Goal: Task Accomplishment & Management: Manage account settings

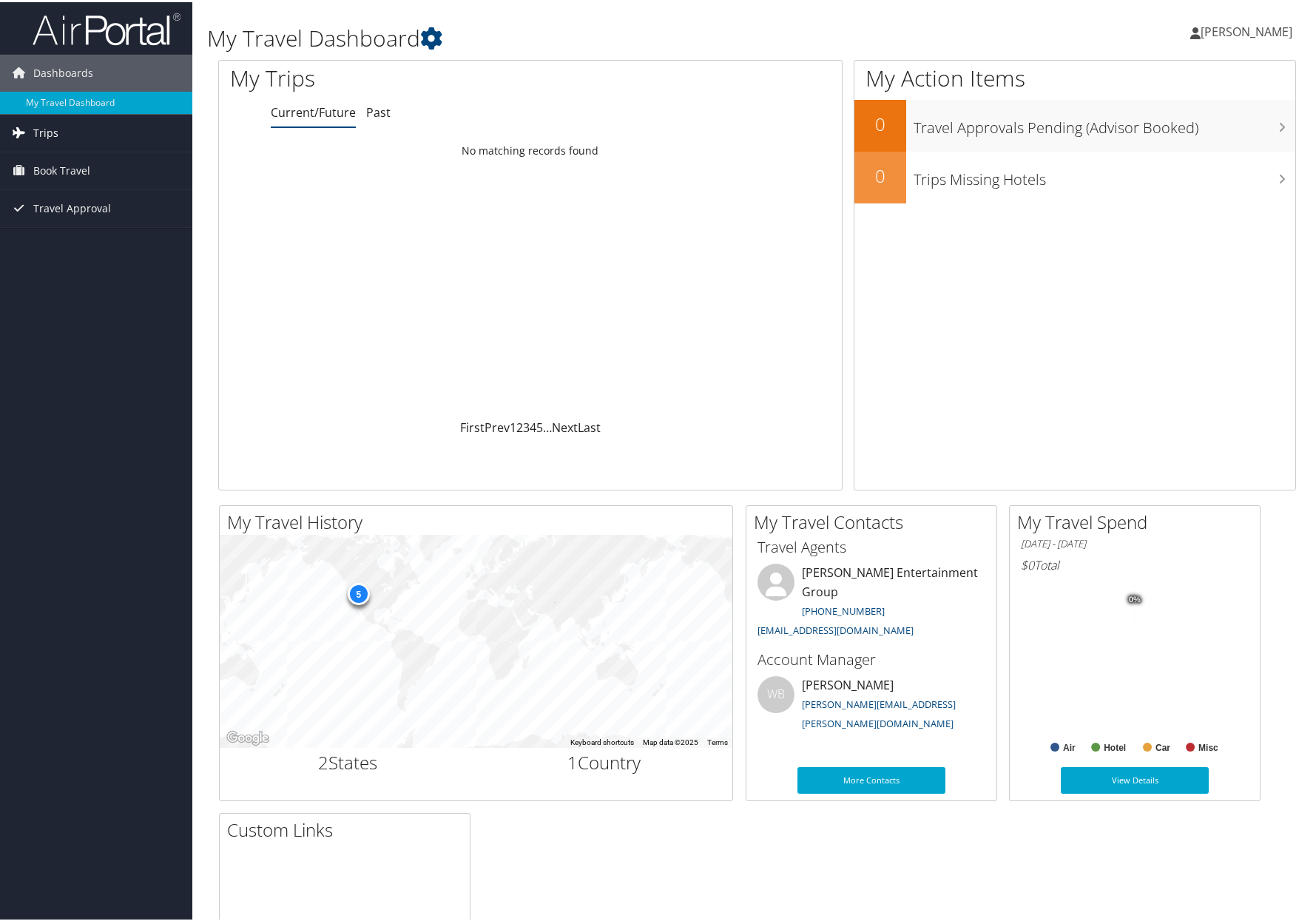
click at [44, 135] on span "Trips" at bounding box center [46, 131] width 25 height 37
click at [98, 160] on link "Current/Future Trips" at bounding box center [96, 160] width 192 height 23
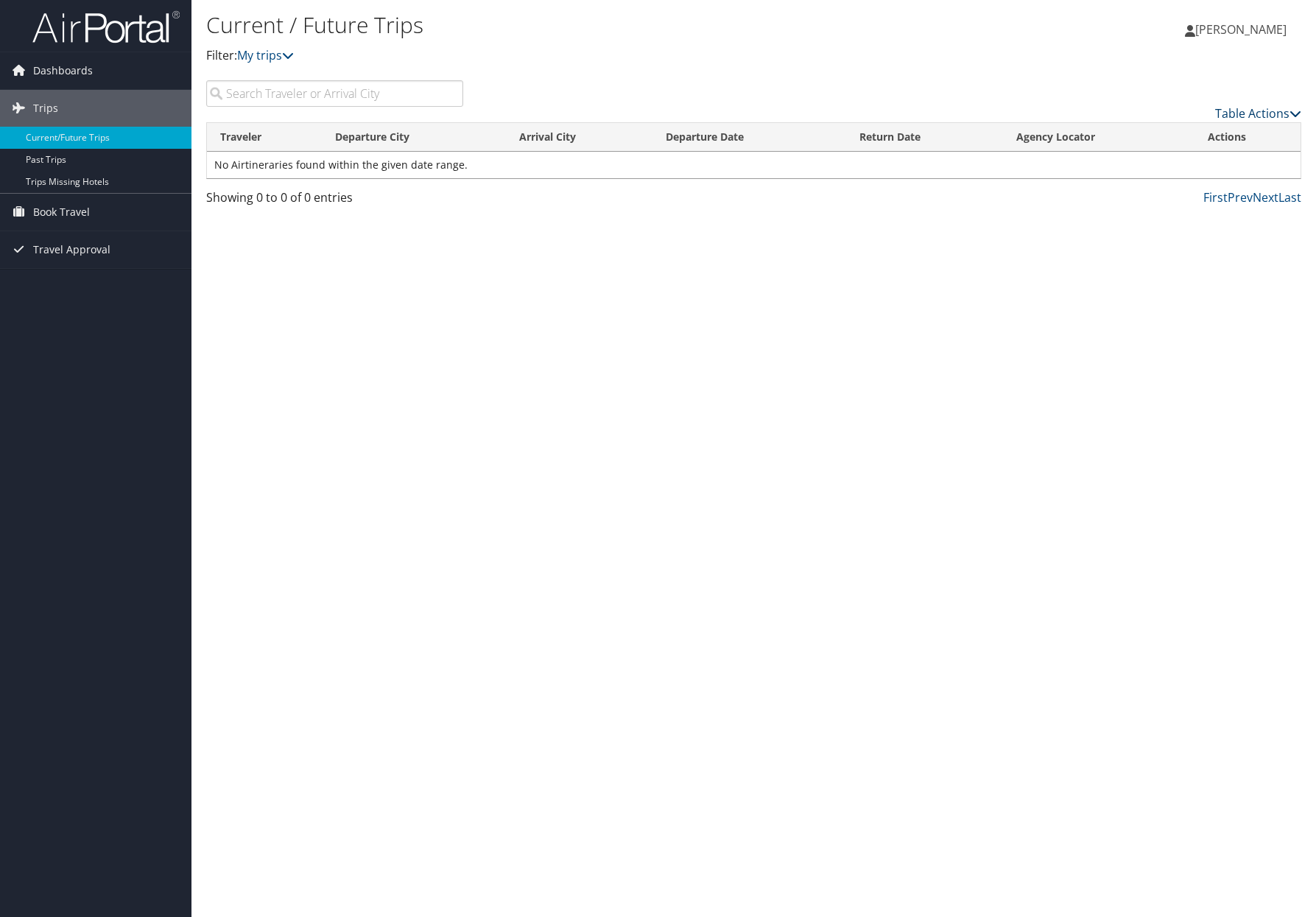
click at [1301, 118] on icon at bounding box center [1295, 113] width 12 height 12
click at [1027, 91] on div at bounding box center [658, 458] width 1316 height 917
click at [292, 54] on icon at bounding box center [287, 55] width 12 height 12
click at [292, 56] on icon at bounding box center [287, 55] width 12 height 12
click at [321, 98] on input "search" at bounding box center [335, 94] width 257 height 26
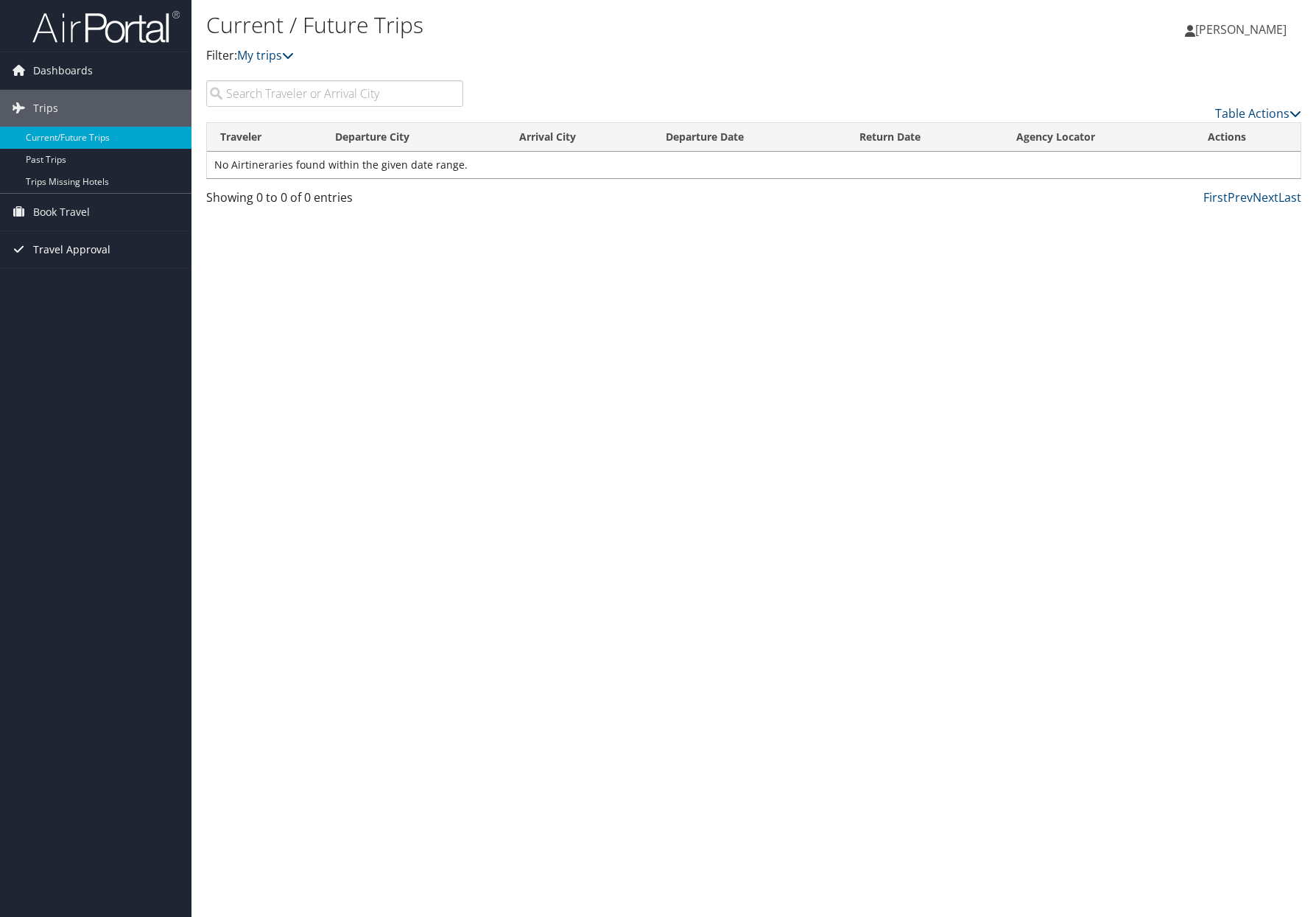
click at [60, 247] on span "Travel Approval" at bounding box center [72, 250] width 77 height 37
click at [134, 216] on link "Book Travel" at bounding box center [95, 212] width 191 height 37
click at [262, 294] on div "Current / Future Trips Filter: My trips Daniel McNeil Daniel McNeil My Settings…" at bounding box center [754, 458] width 1125 height 917
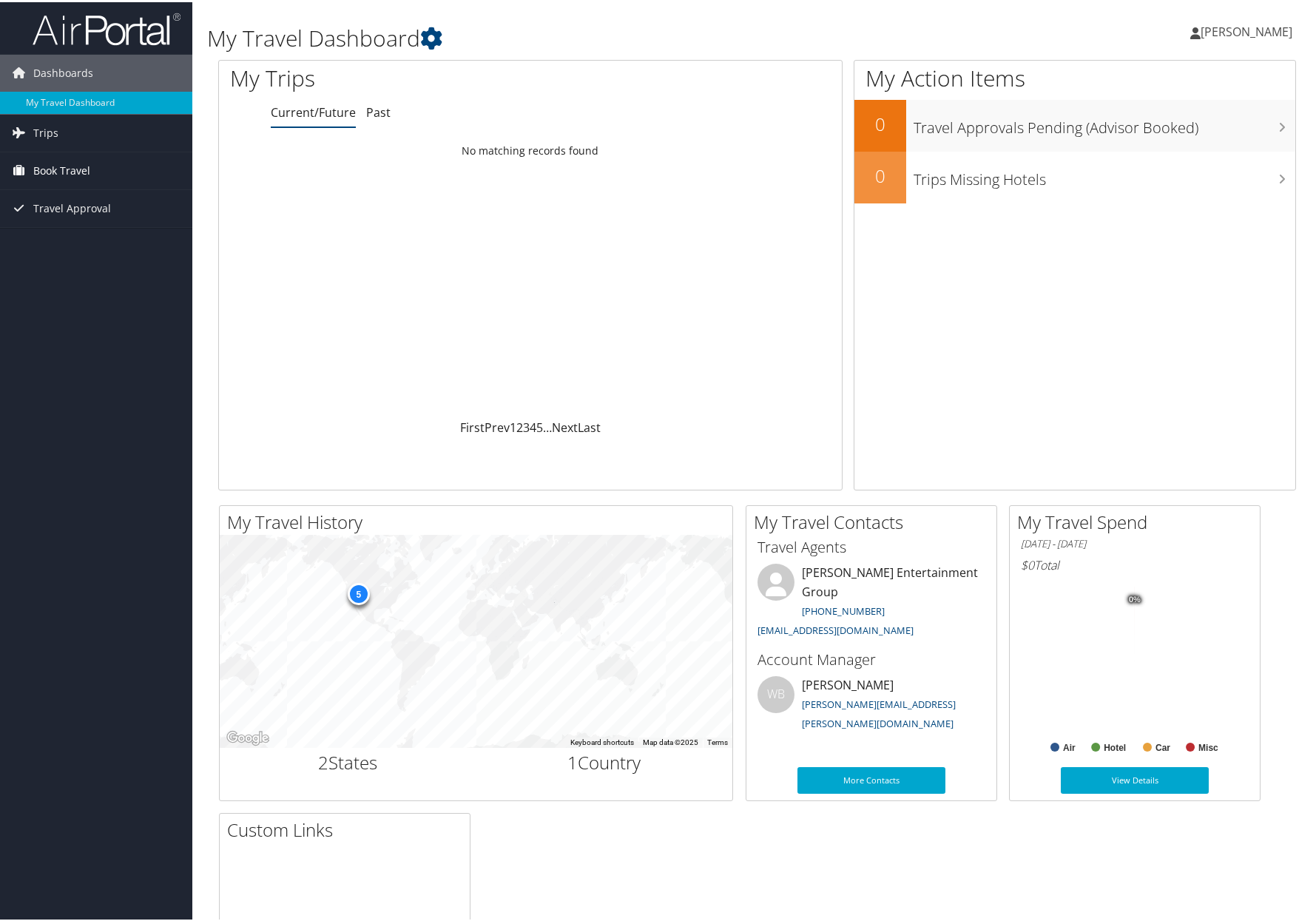
click at [117, 170] on link "Book Travel" at bounding box center [96, 169] width 192 height 37
click at [96, 131] on link "Trips" at bounding box center [96, 131] width 192 height 37
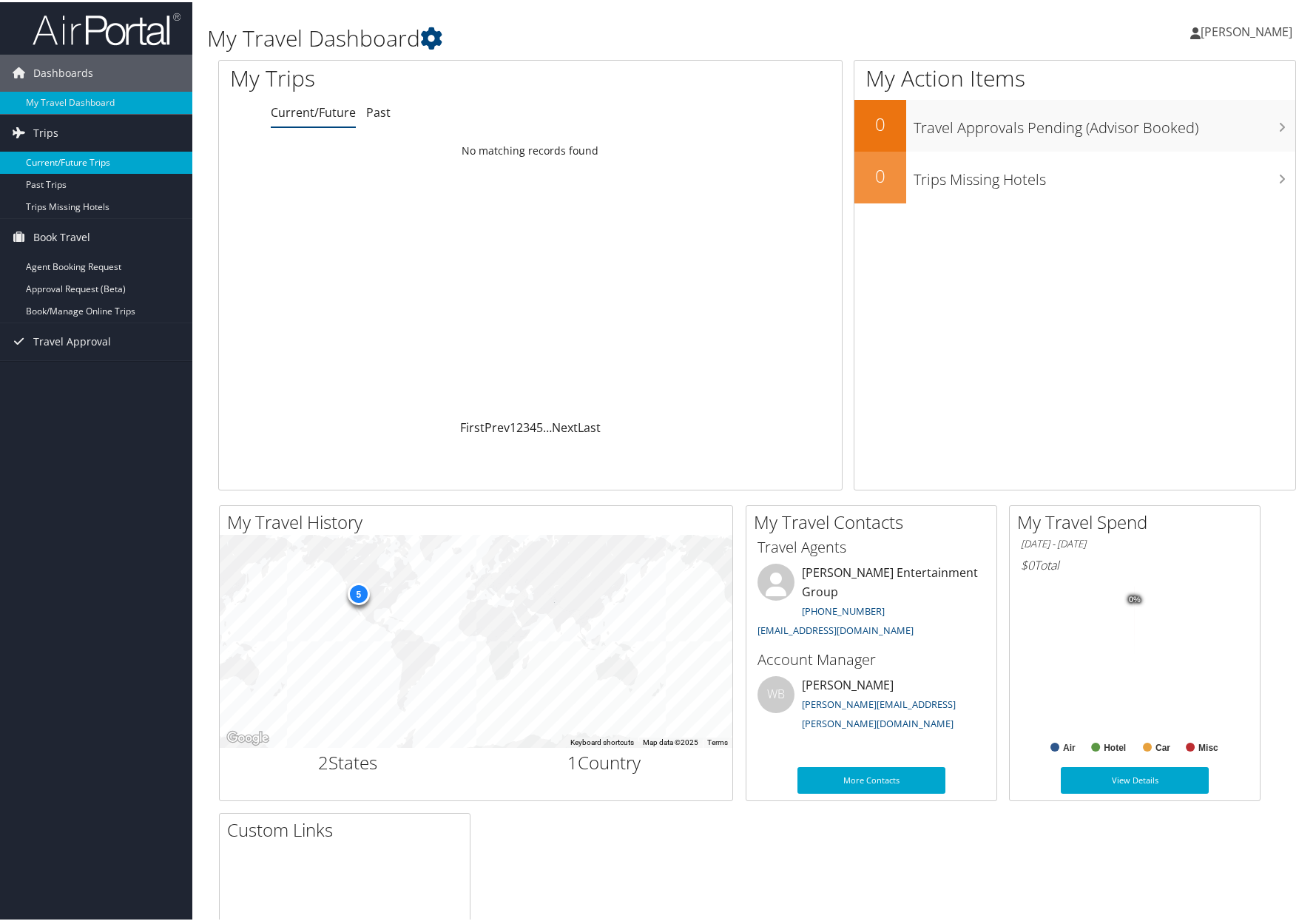
click at [72, 158] on link "Current/Future Trips" at bounding box center [96, 160] width 192 height 23
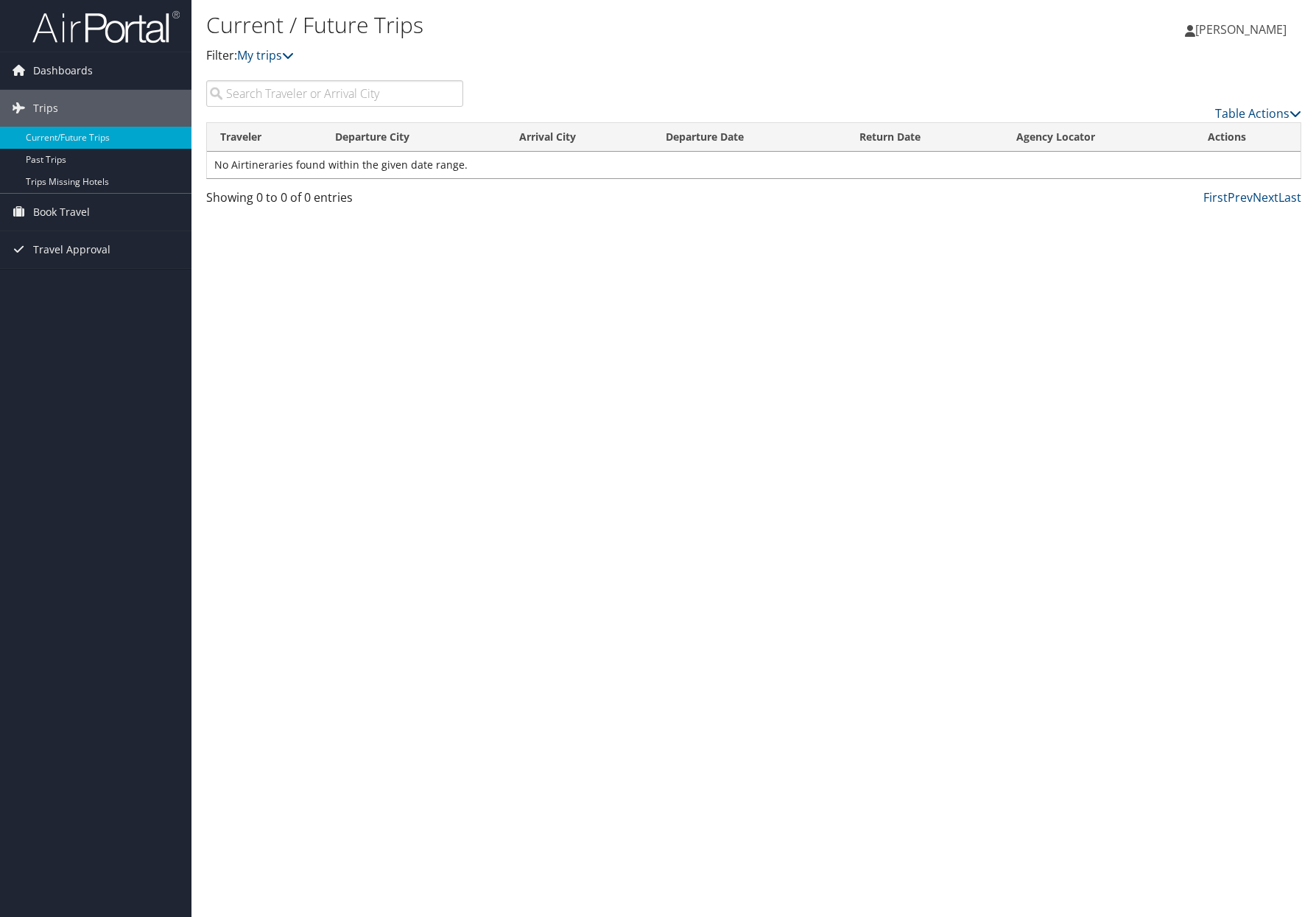
click at [367, 277] on div "Current / Future Trips Filter: My trips [PERSON_NAME] [PERSON_NAME] My Settings…" at bounding box center [754, 458] width 1125 height 917
click at [349, 232] on div "Current / Future Trips Filter: My trips [PERSON_NAME] [PERSON_NAME] My Settings…" at bounding box center [754, 458] width 1125 height 917
click at [76, 215] on span "Book Travel" at bounding box center [61, 212] width 57 height 37
click at [60, 283] on link "Book/Manage Online Trips" at bounding box center [95, 286] width 191 height 22
